Goal: Task Accomplishment & Management: Complete application form

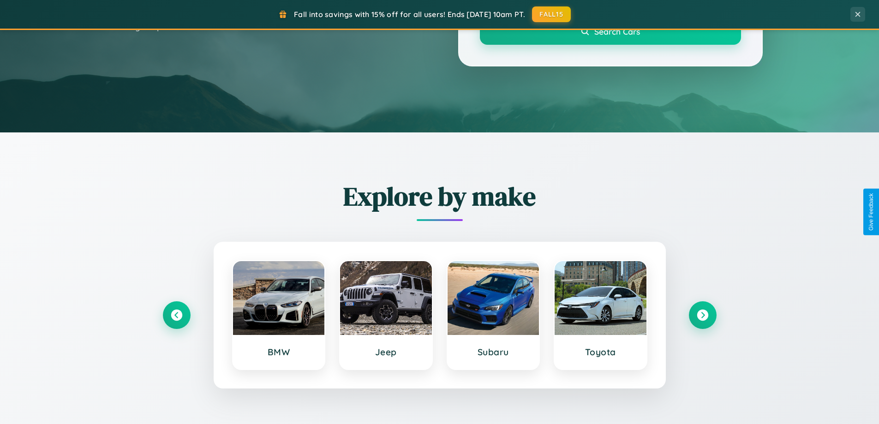
scroll to position [398, 0]
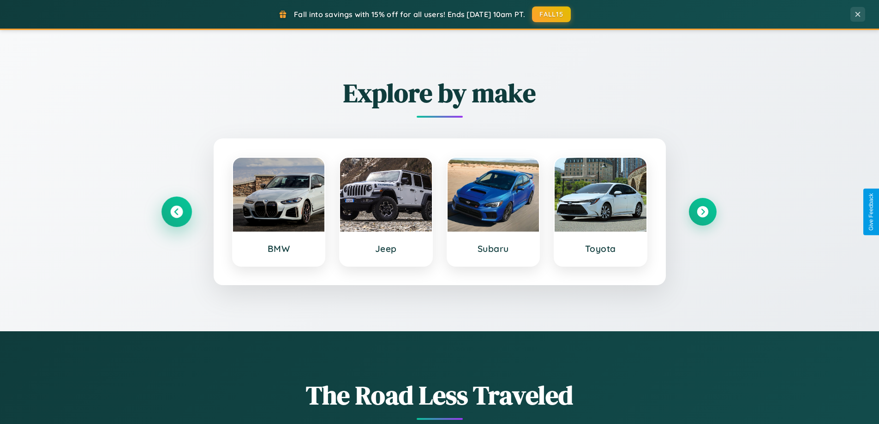
click at [176, 212] on icon at bounding box center [176, 212] width 12 height 12
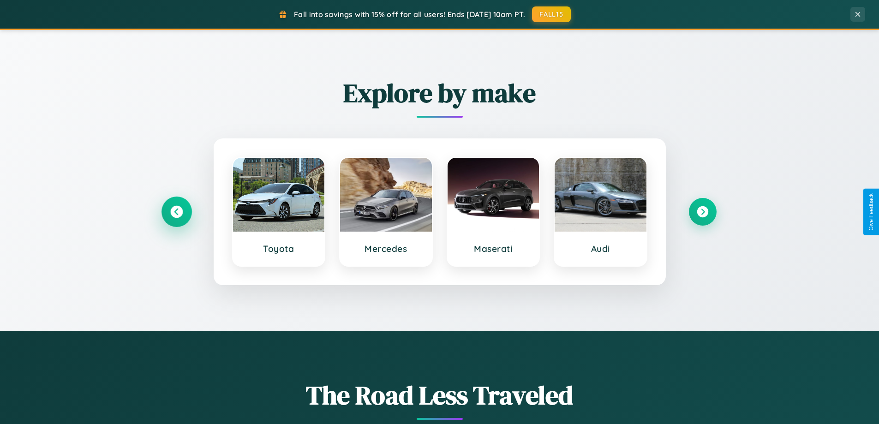
click at [176, 212] on icon at bounding box center [176, 212] width 12 height 12
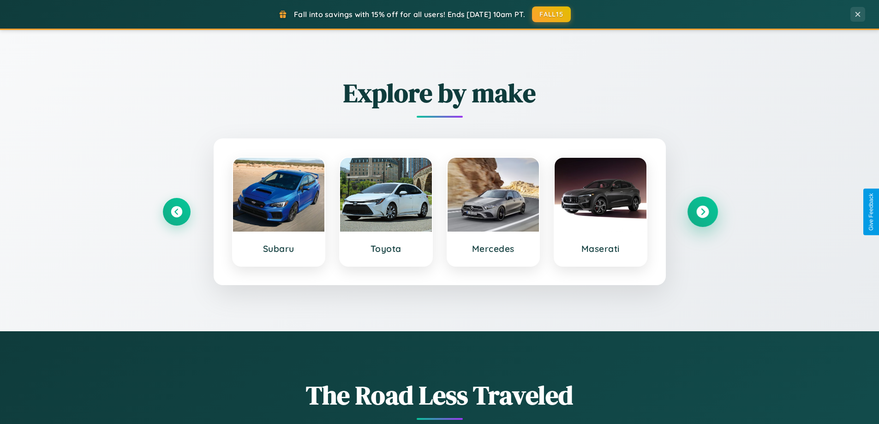
click at [702, 212] on icon at bounding box center [702, 212] width 12 height 12
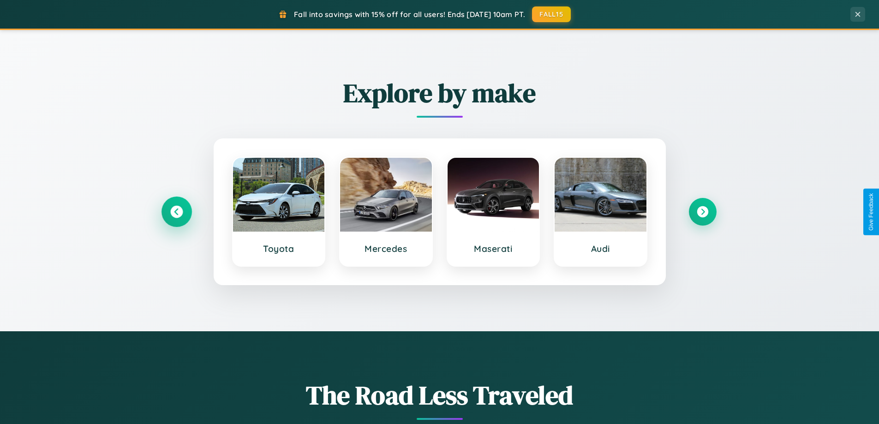
click at [176, 212] on icon at bounding box center [176, 212] width 12 height 12
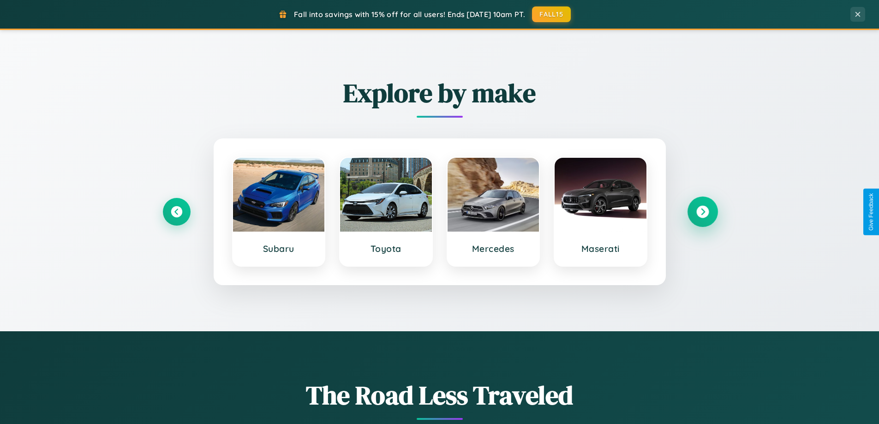
click at [702, 212] on icon at bounding box center [702, 212] width 12 height 12
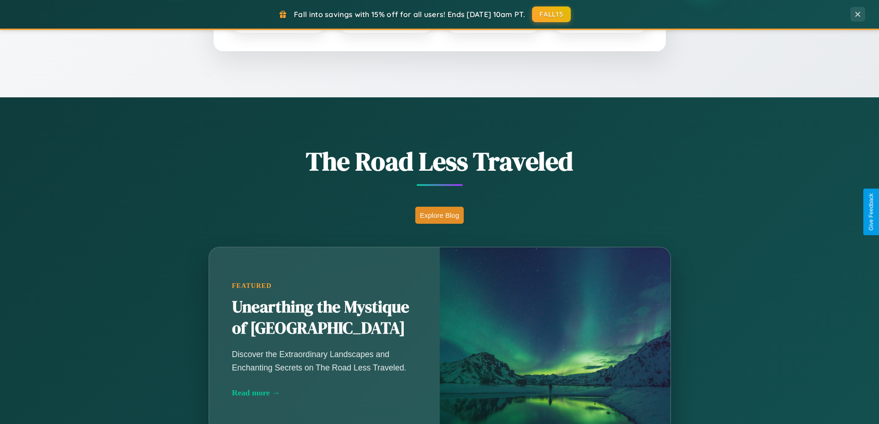
scroll to position [1775, 0]
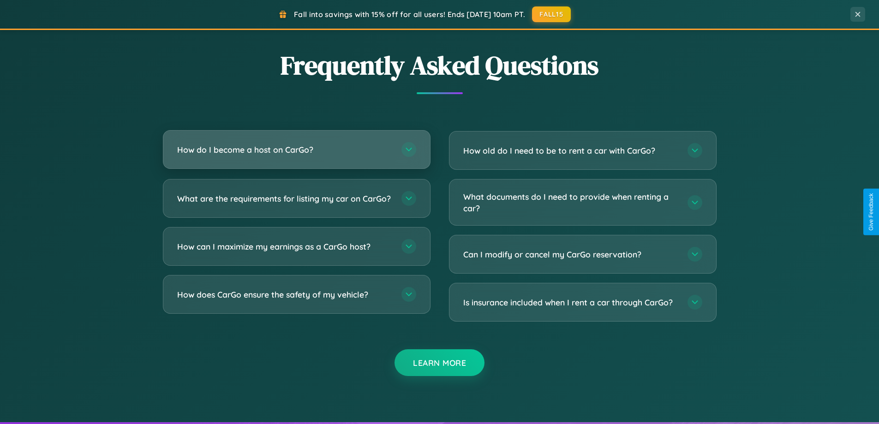
click at [296, 149] on h3 "How do I become a host on CarGo?" at bounding box center [284, 150] width 215 height 12
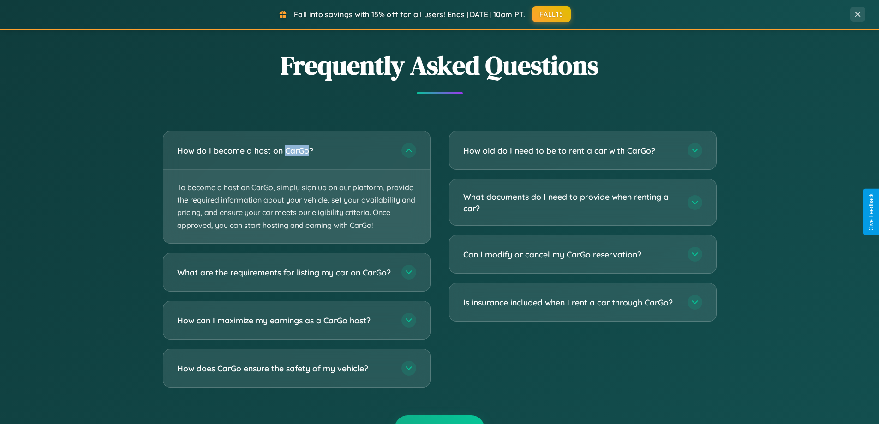
scroll to position [0, 0]
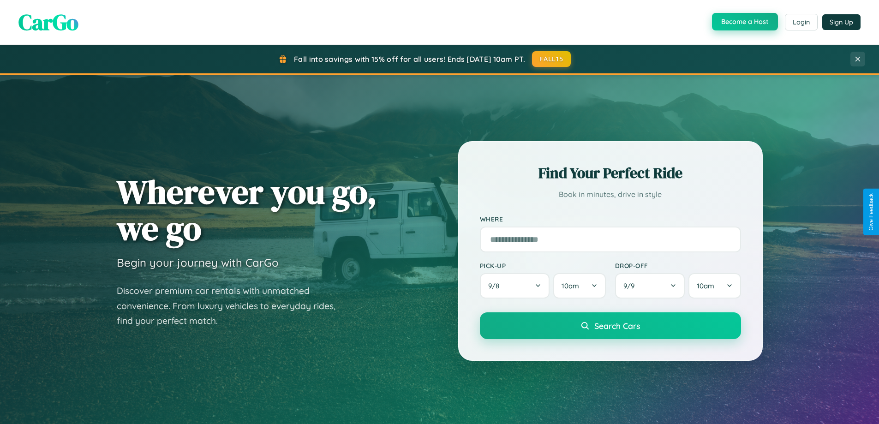
click at [744, 22] on button "Become a Host" at bounding box center [745, 22] width 66 height 18
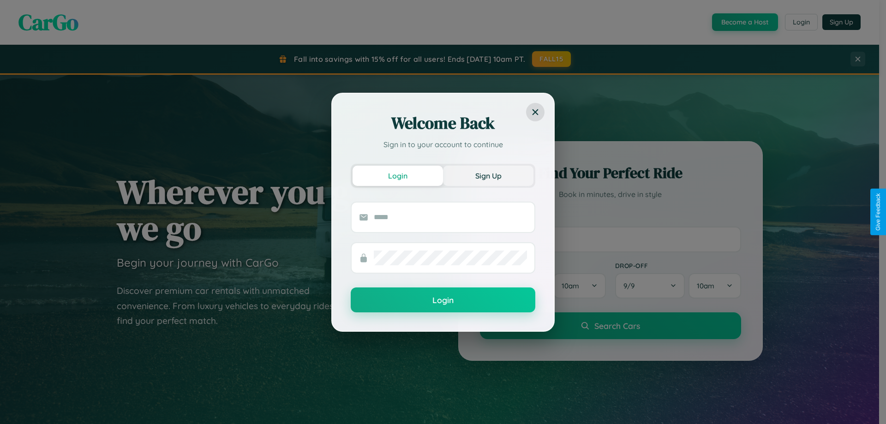
click at [488, 175] on button "Sign Up" at bounding box center [488, 176] width 90 height 20
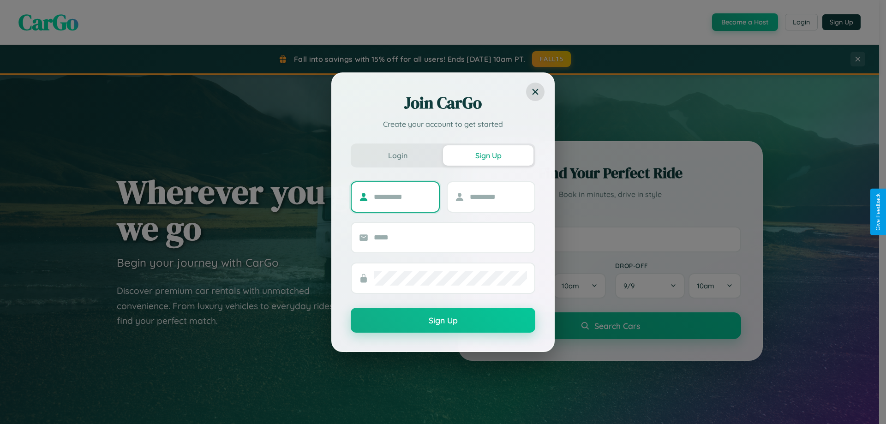
click at [402, 196] on input "text" at bounding box center [403, 197] width 58 height 15
type input "*****"
click at [498, 196] on input "text" at bounding box center [499, 197] width 58 height 15
type input "*****"
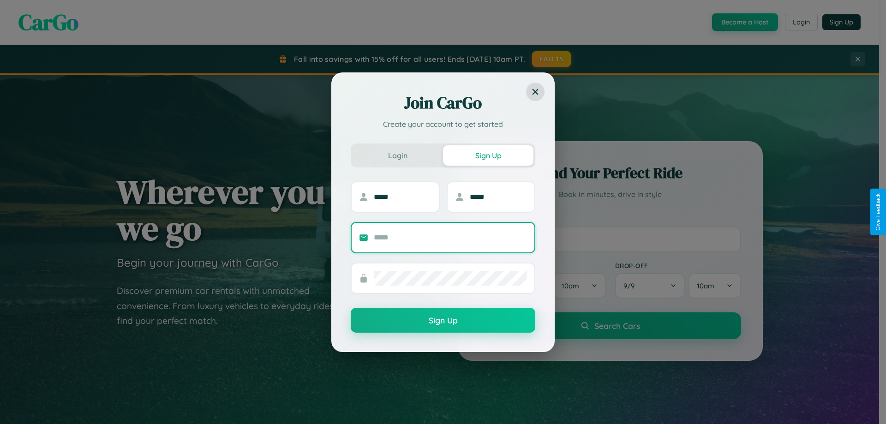
click at [450, 237] on input "text" at bounding box center [450, 237] width 153 height 15
type input "**********"
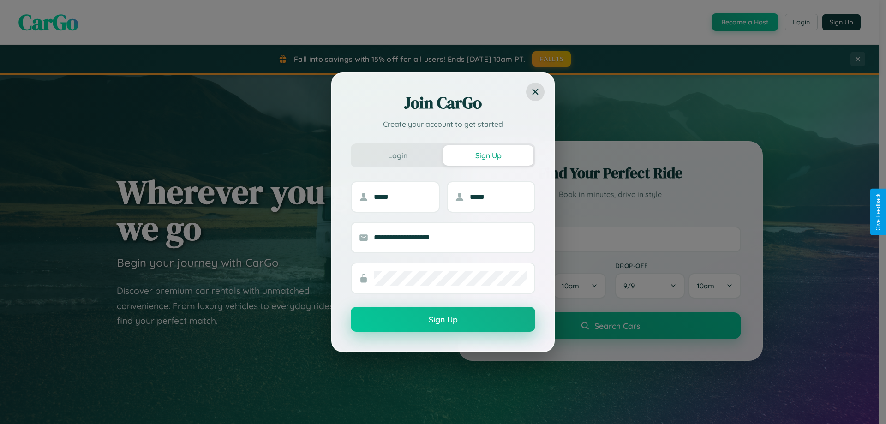
click at [443, 320] on button "Sign Up" at bounding box center [443, 319] width 185 height 25
